Goal: Task Accomplishment & Management: Manage account settings

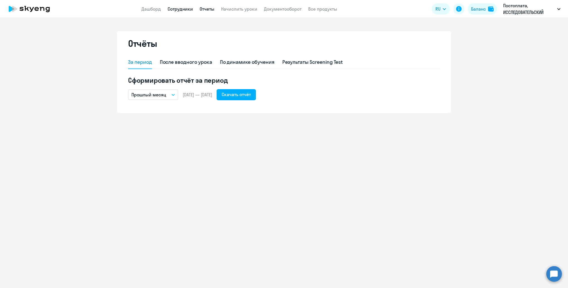
click at [181, 9] on link "Сотрудники" at bounding box center [179, 9] width 25 height 6
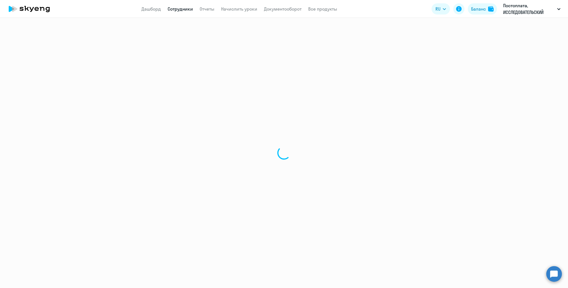
select select "30"
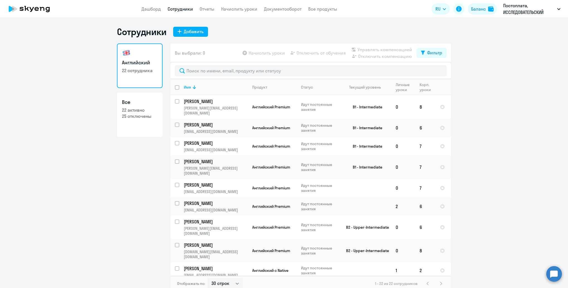
click at [108, 185] on ng-component "Сотрудники Добавить Английский 22 сотрудника Все 22 активно 25 отключены Вы выб…" at bounding box center [284, 158] width 568 height 265
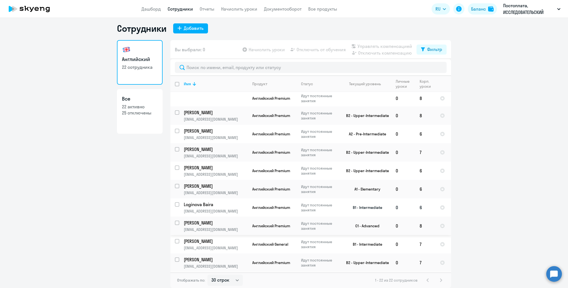
scroll to position [185, 0]
click at [176, 93] on input "deselect all" at bounding box center [180, 87] width 11 height 11
checkbox input "true"
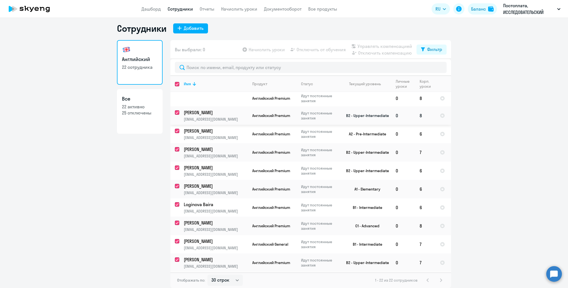
checkbox input "true"
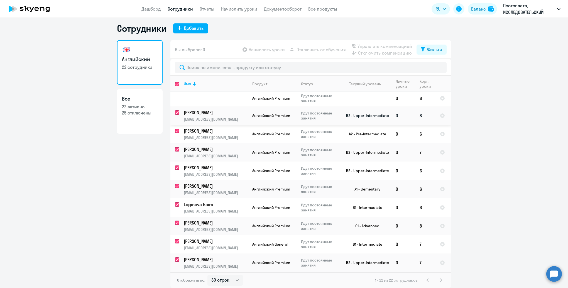
checkbox input "true"
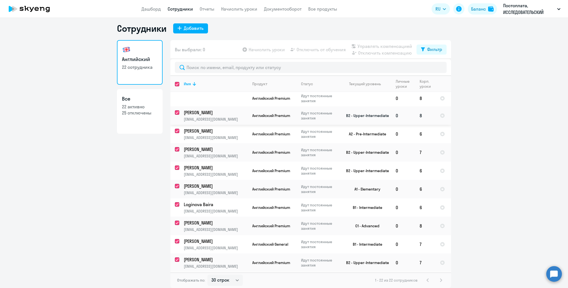
checkbox input "true"
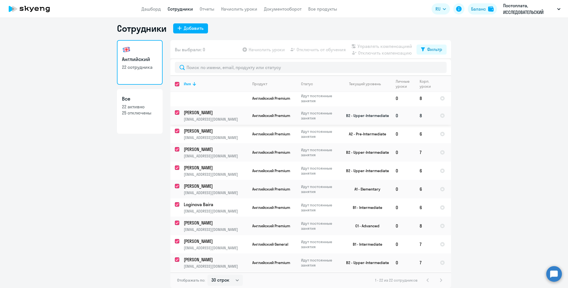
checkbox input "true"
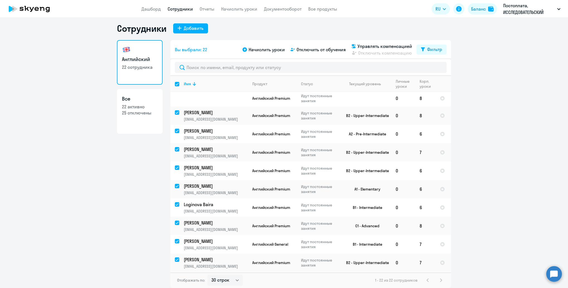
click at [175, 83] on input "select all" at bounding box center [180, 87] width 11 height 11
checkbox input "false"
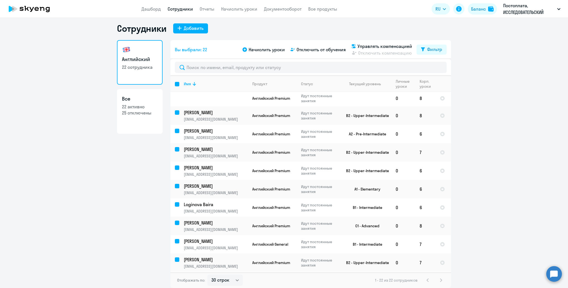
checkbox input "false"
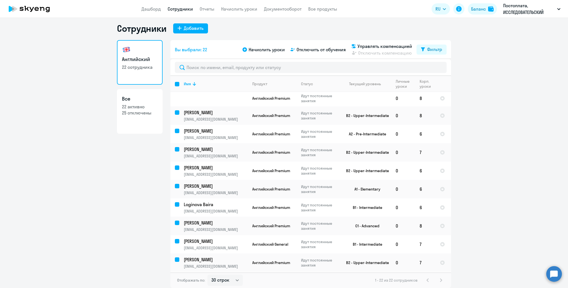
checkbox input "false"
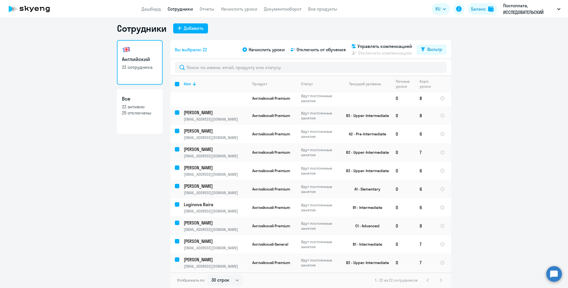
checkbox input "false"
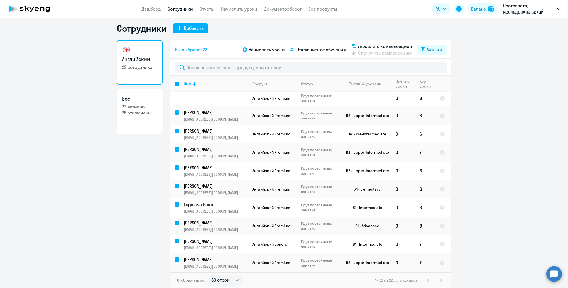
checkbox input "false"
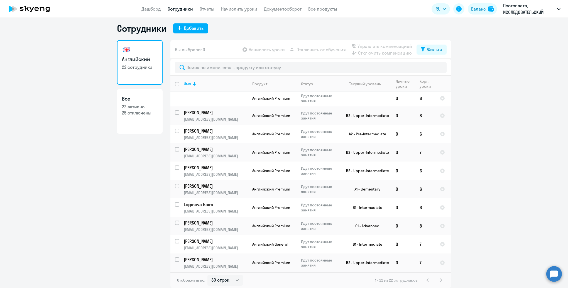
click at [175, 93] on input "deselect all" at bounding box center [180, 87] width 11 height 11
checkbox input "true"
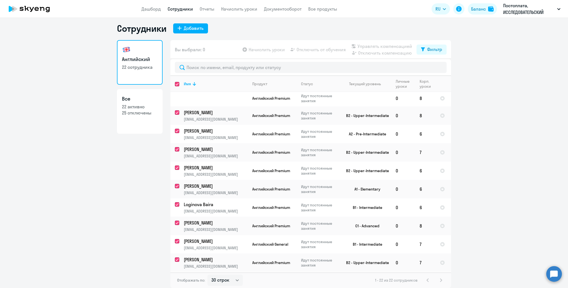
checkbox input "true"
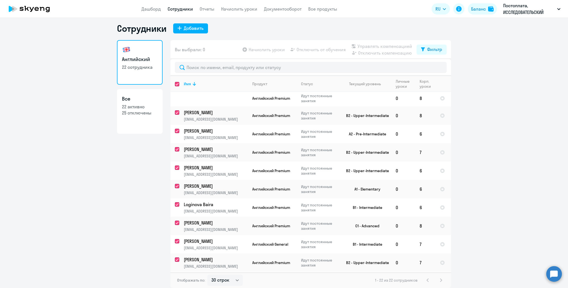
checkbox input "true"
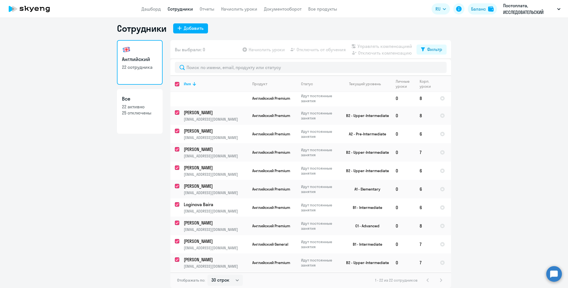
checkbox input "true"
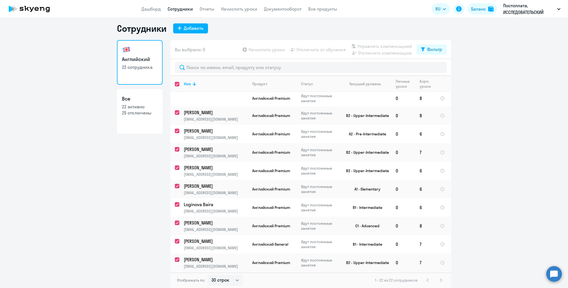
checkbox input "true"
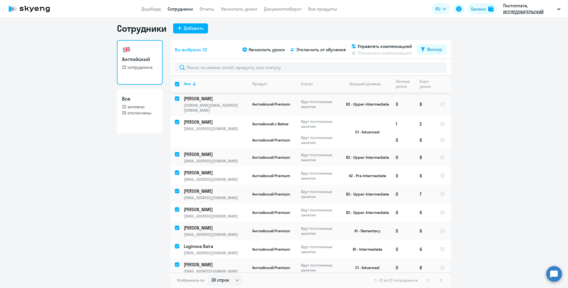
scroll to position [101, 0]
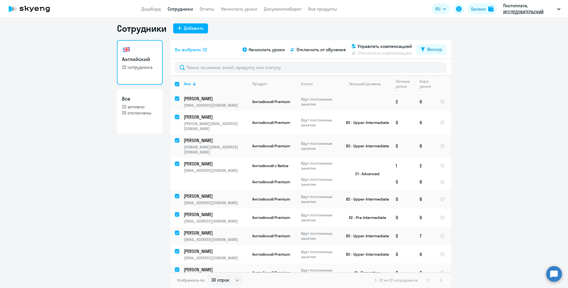
click at [175, 85] on input "select all" at bounding box center [180, 87] width 11 height 11
checkbox input "false"
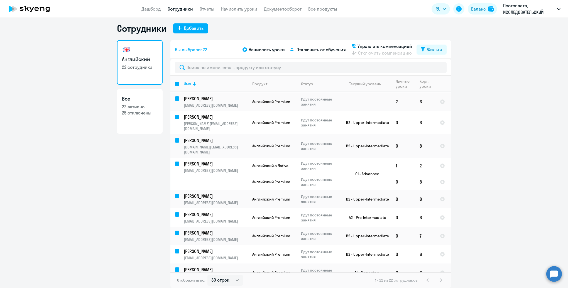
checkbox input "false"
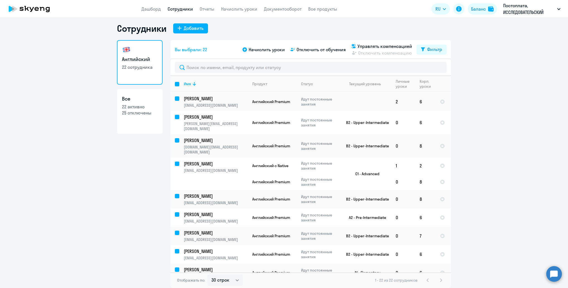
checkbox input "false"
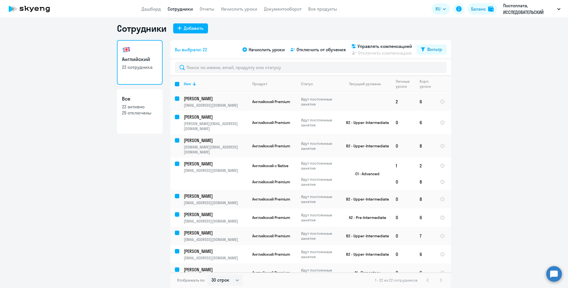
checkbox input "false"
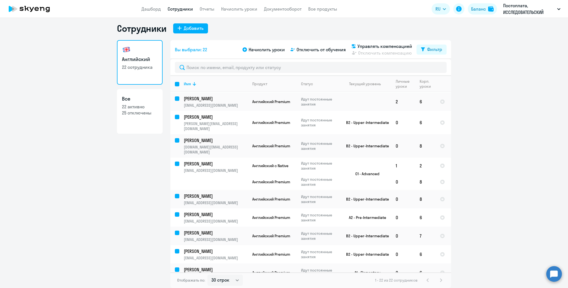
checkbox input "false"
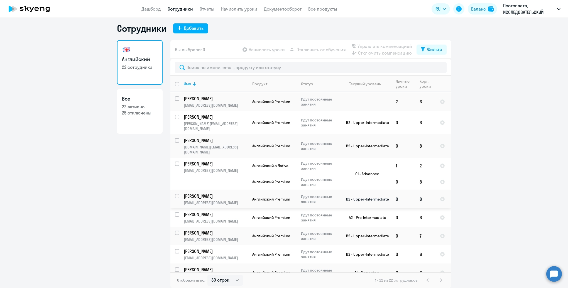
click at [175, 194] on input "select row 13602993" at bounding box center [180, 199] width 11 height 11
checkbox input "true"
click at [314, 51] on span "Отключить от обучения" at bounding box center [320, 49] width 49 height 7
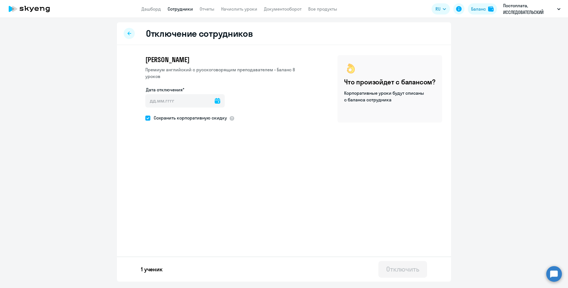
click at [216, 98] on icon at bounding box center [217, 101] width 6 height 6
click at [152, 171] on span "13" at bounding box center [153, 169] width 10 height 10
type input "[DATE]"
click at [406, 271] on div "Отключить" at bounding box center [402, 268] width 33 height 9
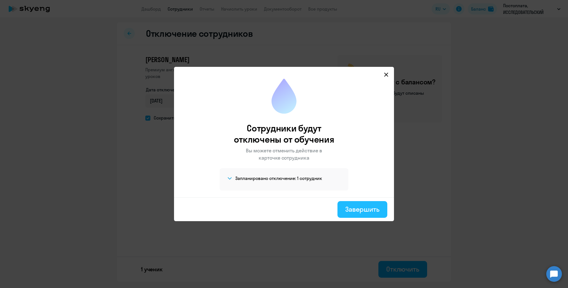
click at [362, 211] on div "Завершить" at bounding box center [362, 208] width 34 height 9
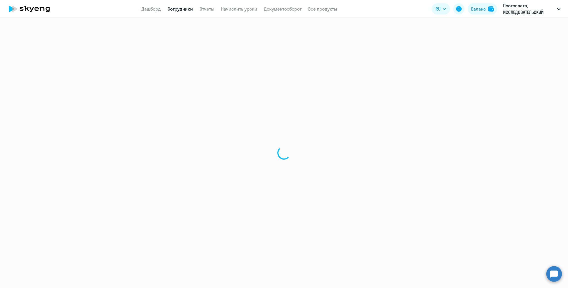
select select "30"
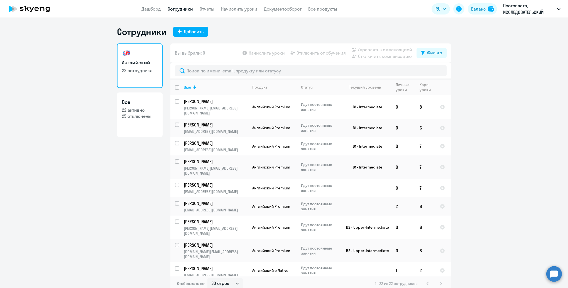
click at [53, 199] on ng-component "Сотрудники Добавить Английский 22 сотрудника Все 22 активно 25 отключены Вы выб…" at bounding box center [284, 158] width 568 height 265
click at [48, 112] on ng-component "Сотрудники Добавить Английский 22 сотрудника Все 22 активно 25 отключены Вы выб…" at bounding box center [284, 158] width 568 height 265
